Goal: Information Seeking & Learning: Learn about a topic

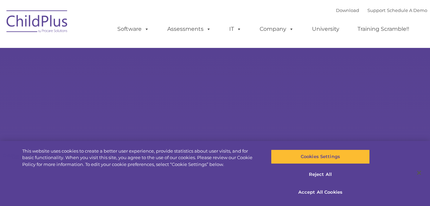
type input ""
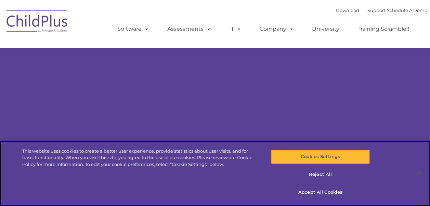
select select "MEDIUM"
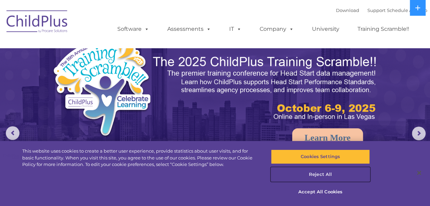
click at [326, 176] on button "Reject All" at bounding box center [320, 174] width 99 height 14
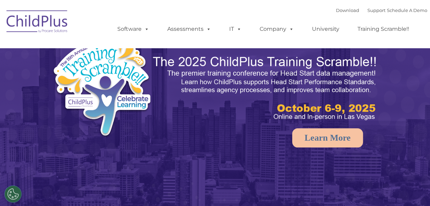
select select "MEDIUM"
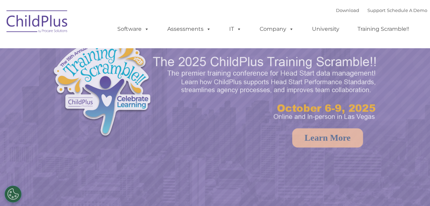
select select "MEDIUM"
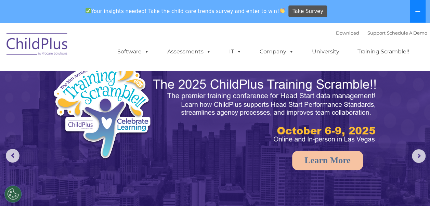
click at [418, 14] on icon at bounding box center [417, 11] width 5 height 5
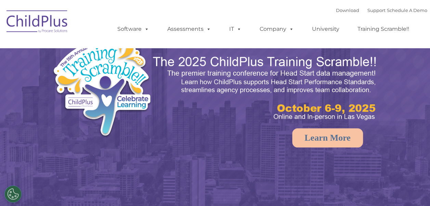
select select "MEDIUM"
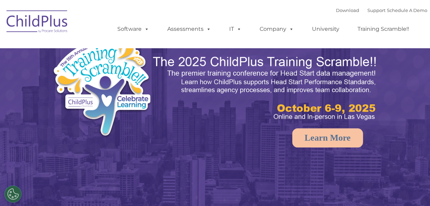
select select "MEDIUM"
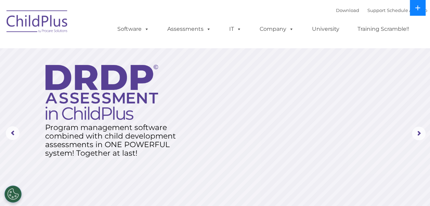
click at [418, 11] on button at bounding box center [418, 8] width 16 height 16
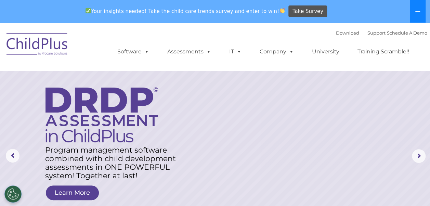
click at [418, 11] on icon at bounding box center [417, 11] width 5 height 1
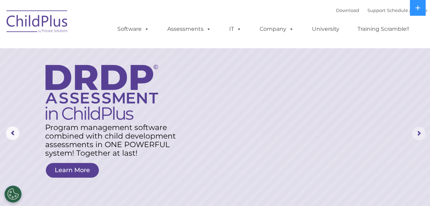
click at [417, 135] on rs-arrow at bounding box center [419, 133] width 14 height 14
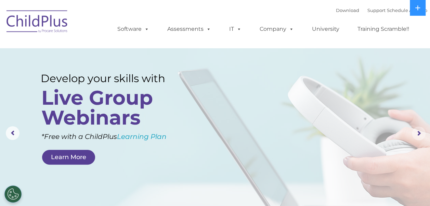
click at [417, 135] on rs-arrow at bounding box center [419, 133] width 14 height 14
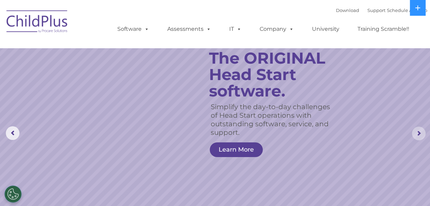
click at [417, 135] on rs-arrow at bounding box center [419, 133] width 14 height 14
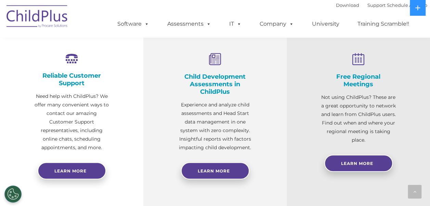
scroll to position [255, 0]
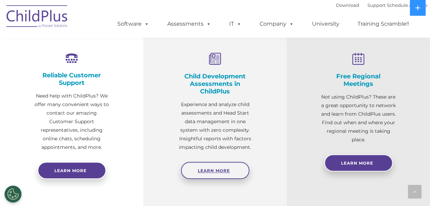
click at [218, 172] on span "Learn More" at bounding box center [214, 170] width 32 height 5
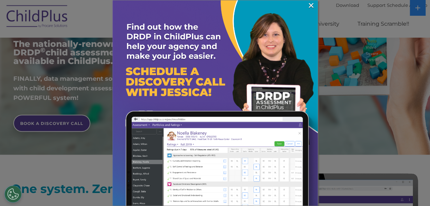
scroll to position [169, 0]
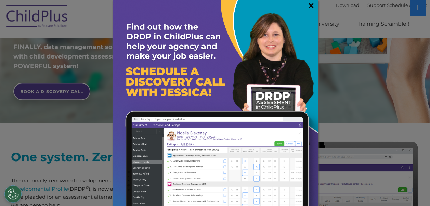
click at [309, 5] on link "×" at bounding box center [311, 5] width 8 height 7
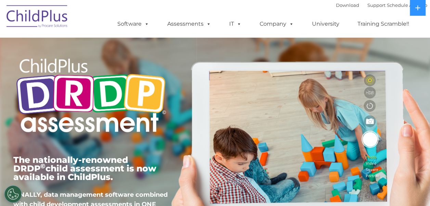
scroll to position [0, 0]
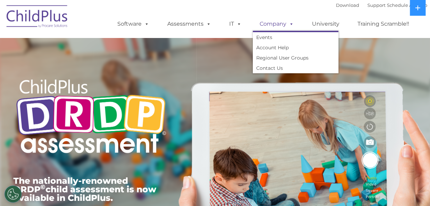
click at [291, 24] on span at bounding box center [290, 24] width 8 height 6
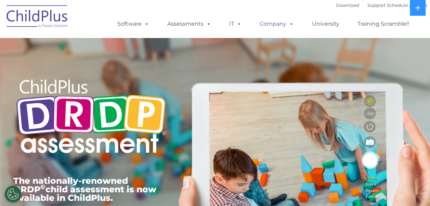
click at [291, 24] on span at bounding box center [290, 24] width 8 height 6
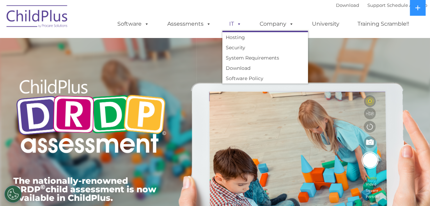
click at [237, 24] on span at bounding box center [238, 24] width 8 height 6
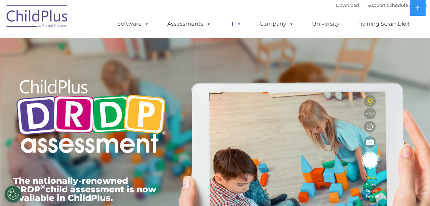
click at [237, 24] on span at bounding box center [238, 24] width 8 height 6
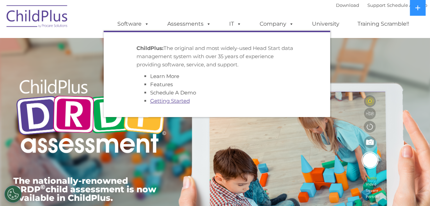
click at [177, 104] on link "Getting Started" at bounding box center [170, 100] width 40 height 6
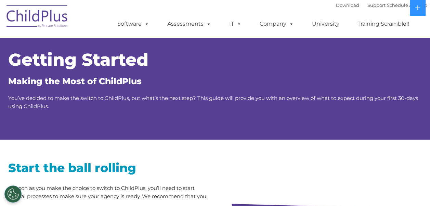
click at [423, 19] on ul "Software ChildPlus: The original and most widely-used Head Start data managemen…" at bounding box center [265, 23] width 323 height 27
